Goal: Check status: Check status

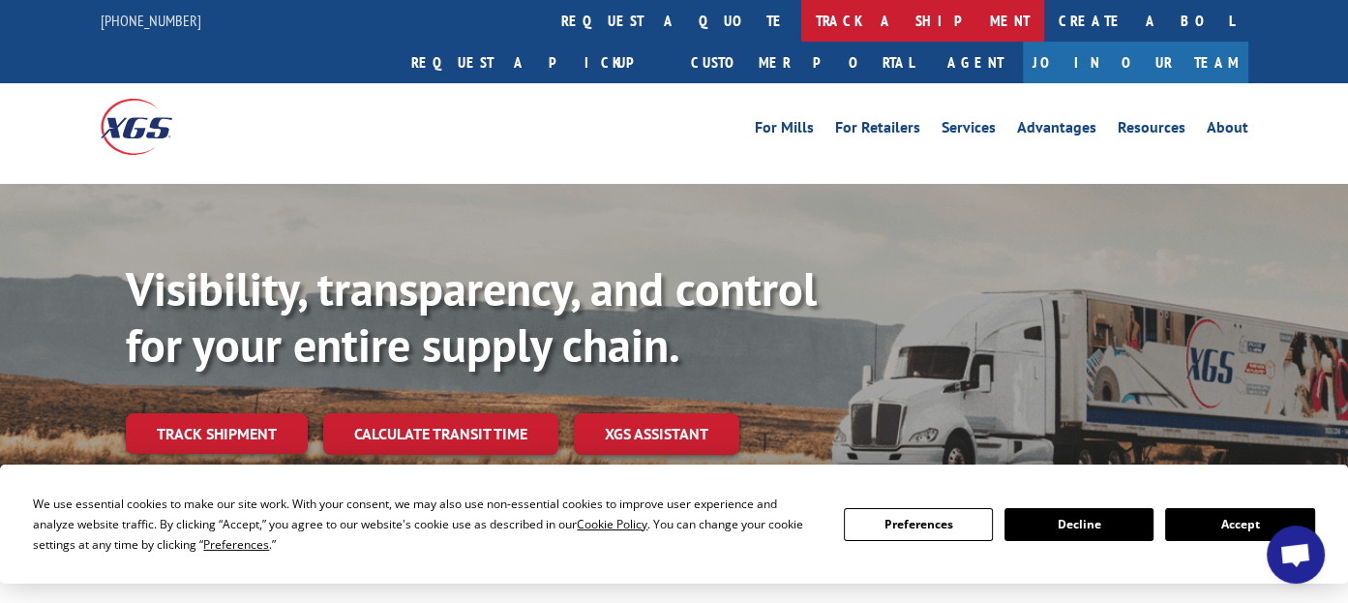
click at [801, 15] on link "track a shipment" at bounding box center [922, 21] width 243 height 42
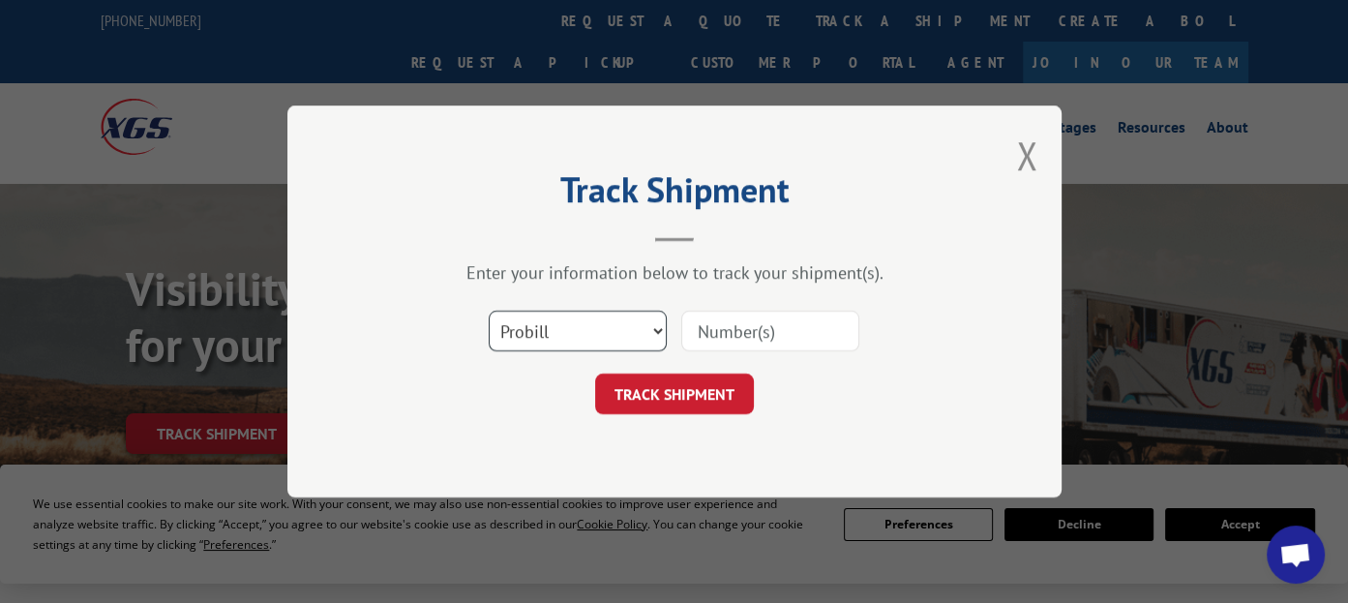
click at [612, 333] on select "Select category... Probill BOL PO" at bounding box center [578, 331] width 178 height 41
select select "bol"
click at [489, 311] on select "Select category... Probill BOL PO" at bounding box center [578, 331] width 178 height 41
click at [709, 328] on input at bounding box center [770, 331] width 178 height 41
type input "7070004"
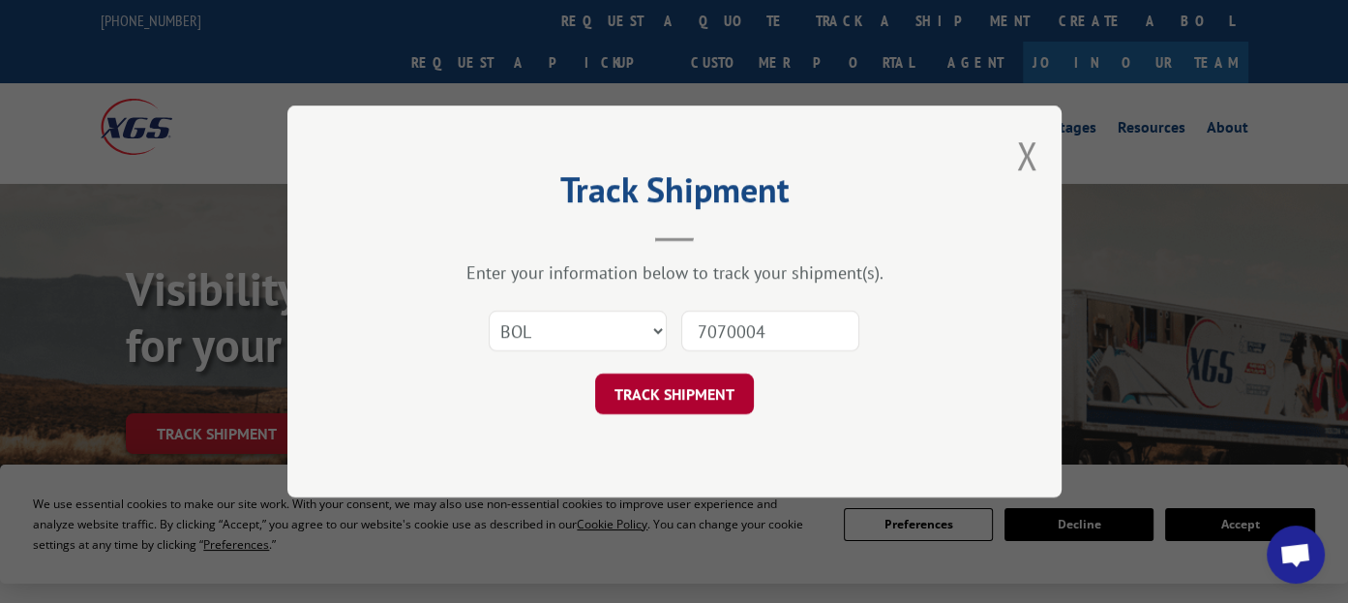
click at [681, 403] on button "TRACK SHIPMENT" at bounding box center [674, 393] width 159 height 41
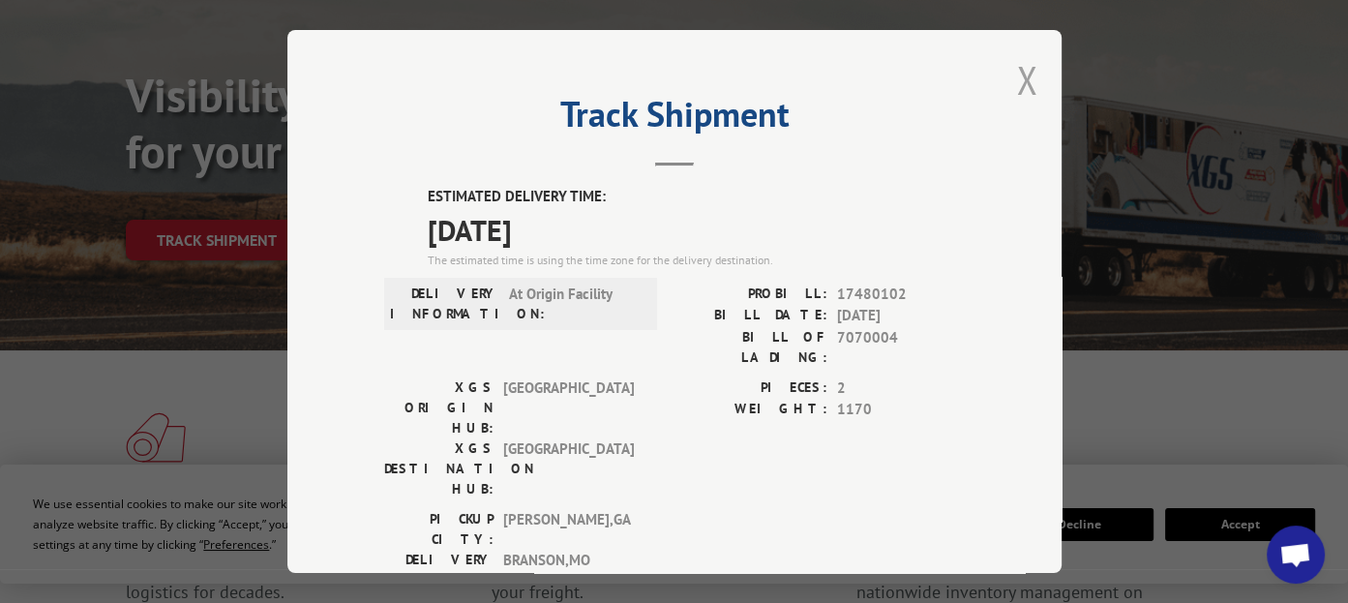
click at [1016, 76] on button "Close modal" at bounding box center [1026, 79] width 21 height 51
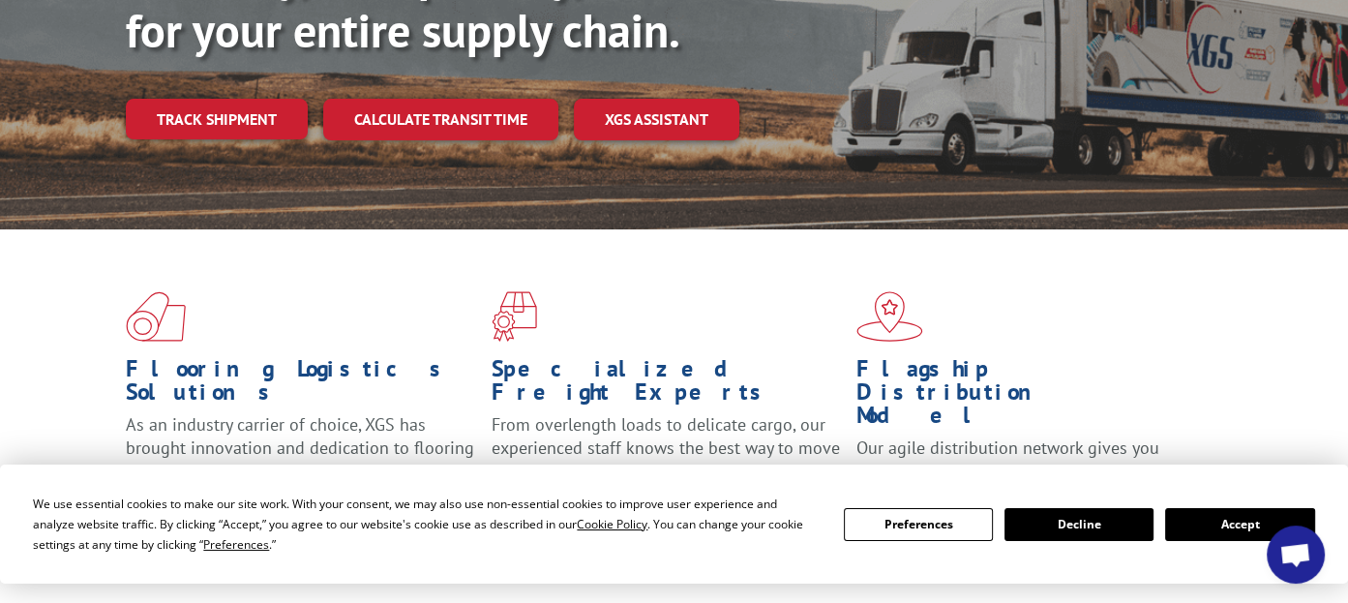
scroll to position [387, 0]
